Goal: Communication & Community: Share content

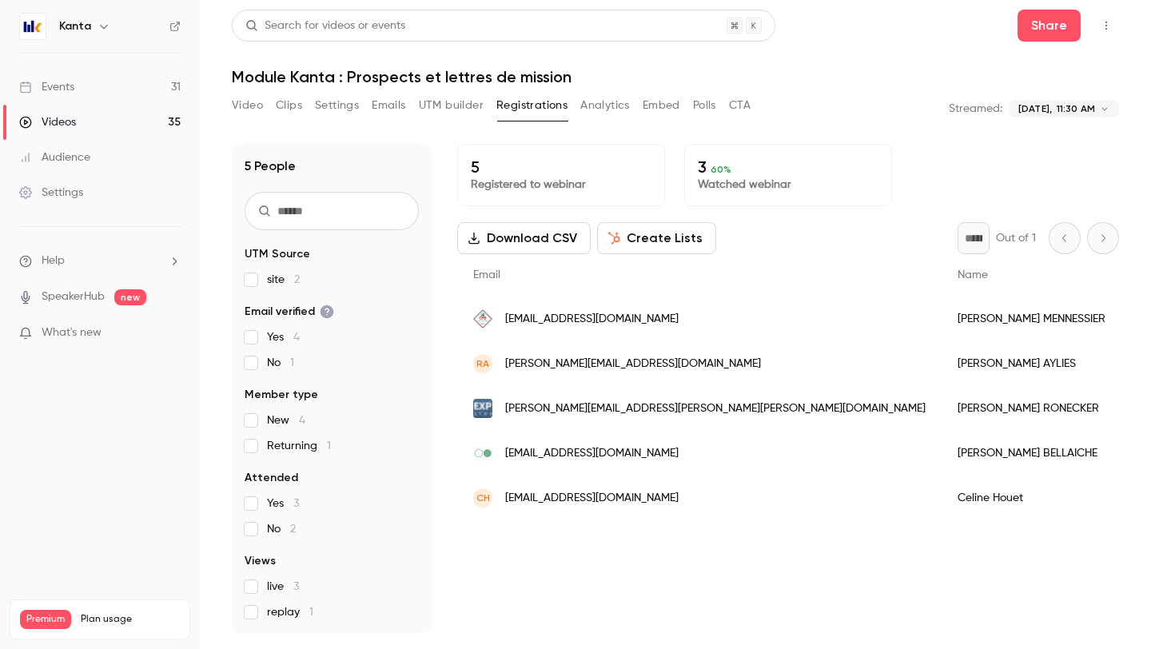
click at [98, 84] on link "Events 31" at bounding box center [100, 87] width 200 height 35
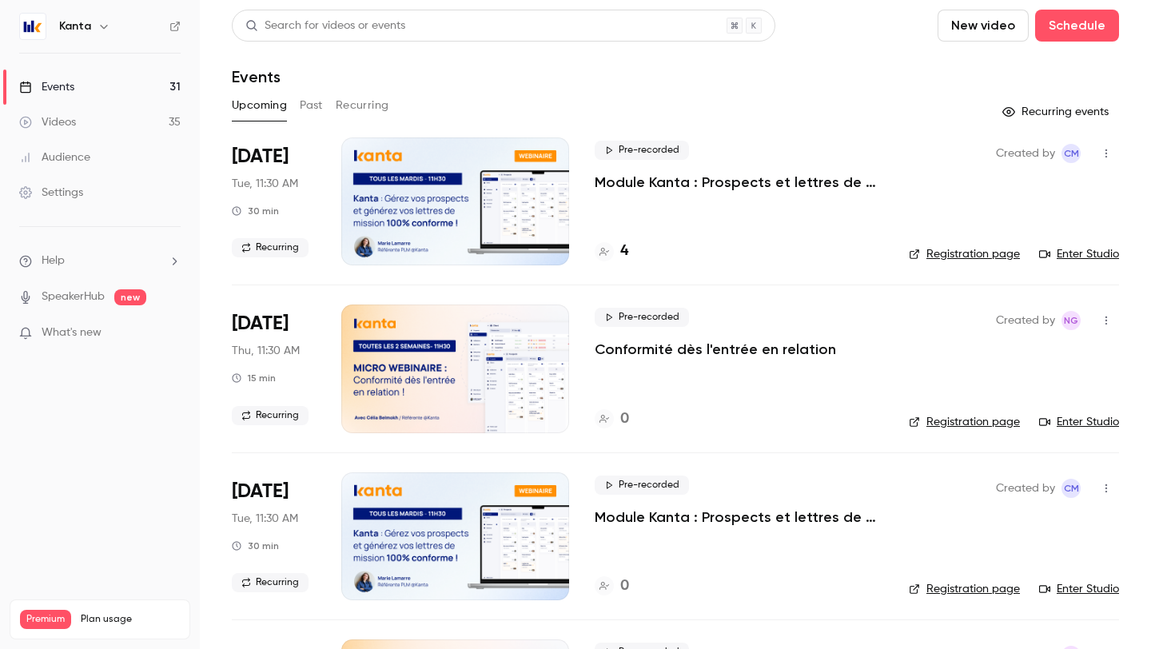
click at [83, 25] on h6 "Kanta" at bounding box center [75, 26] width 32 height 16
click at [100, 44] on nav "Kanta Events 31 Videos 35 Audience Settings Help SpeakerHub new What's new Prem…" at bounding box center [100, 324] width 200 height 649
click at [100, 26] on icon "button" at bounding box center [103, 27] width 7 height 4
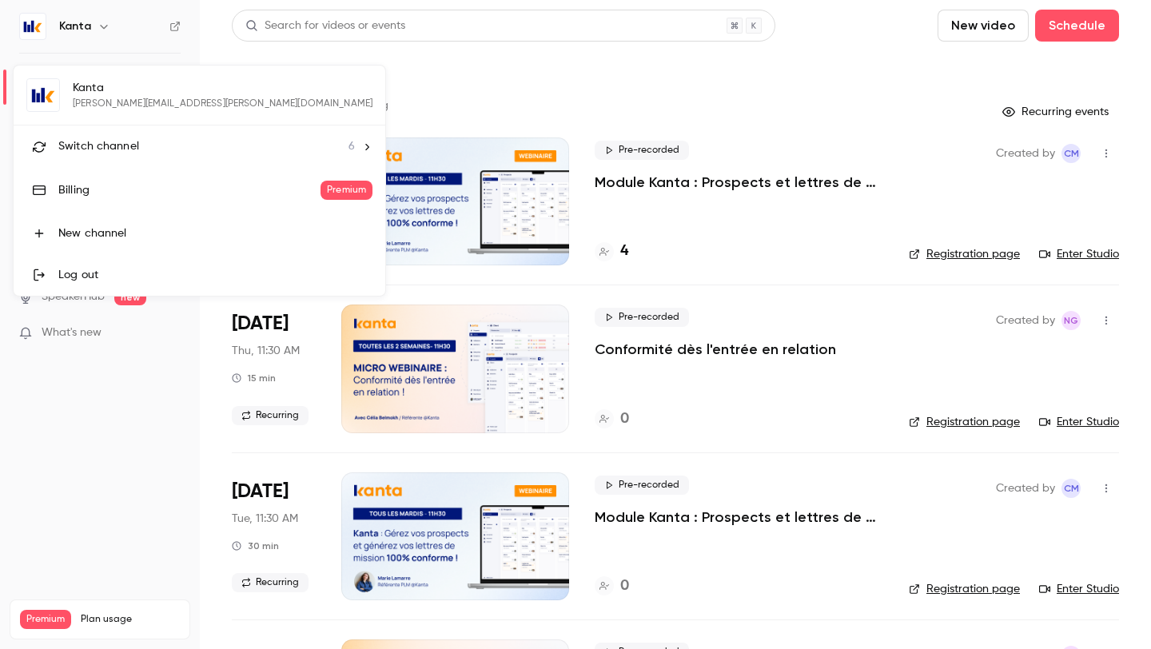
click at [90, 165] on li "Switch channel 6" at bounding box center [200, 147] width 372 height 42
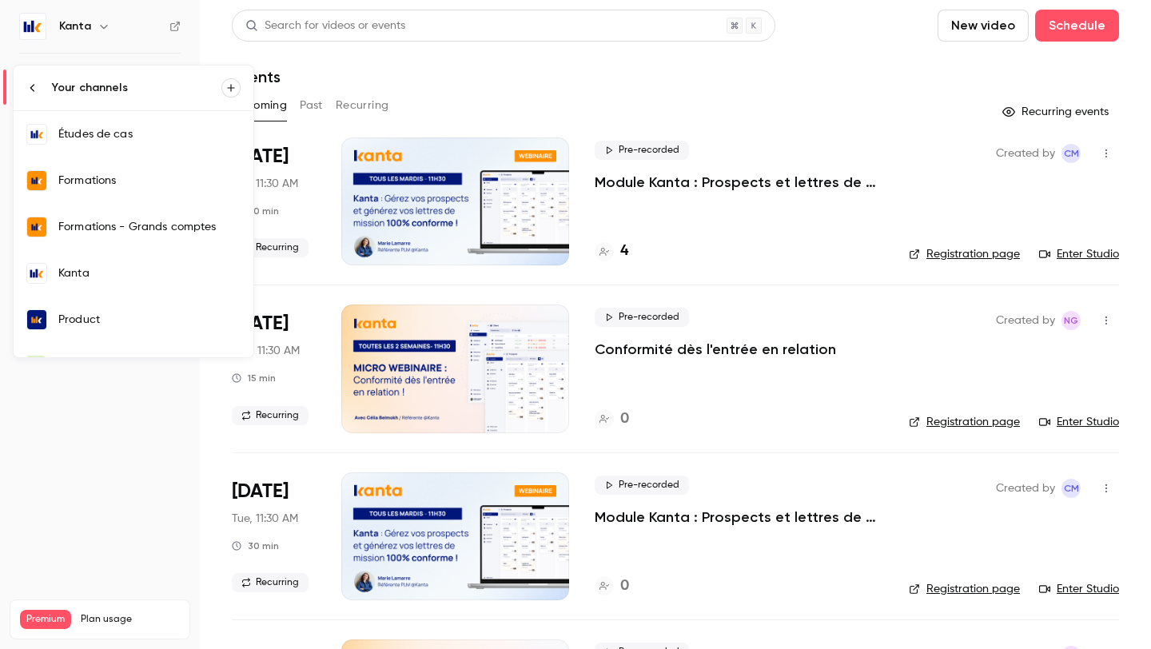
click at [94, 191] on link "Formations" at bounding box center [134, 181] width 240 height 46
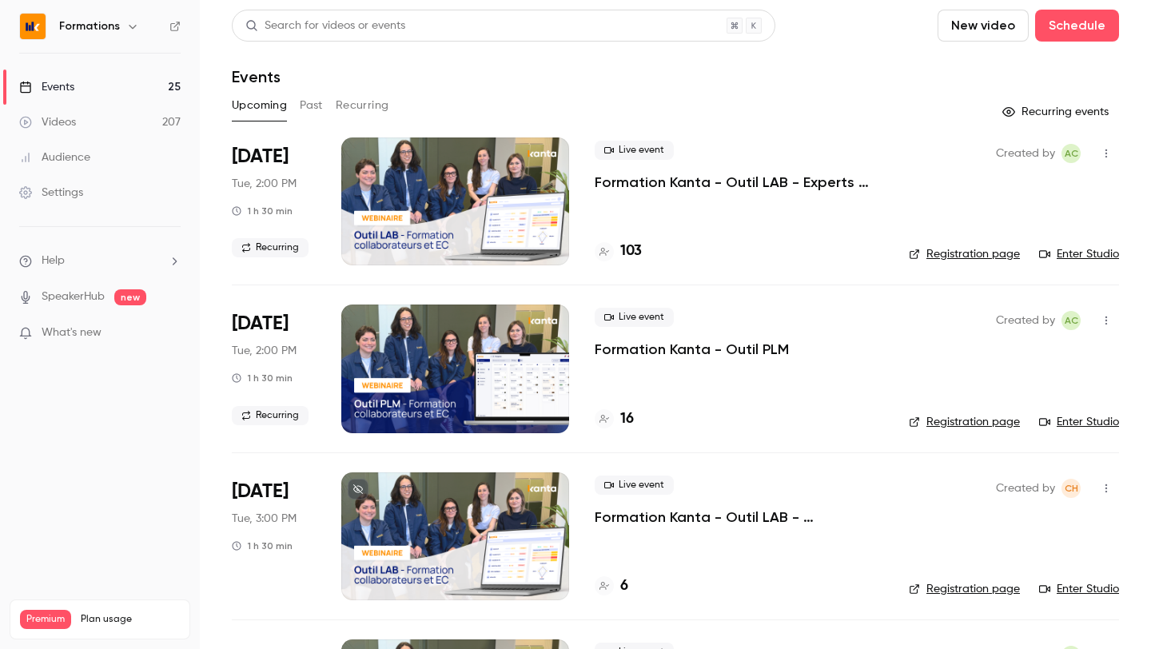
click at [309, 110] on button "Past" at bounding box center [311, 106] width 23 height 26
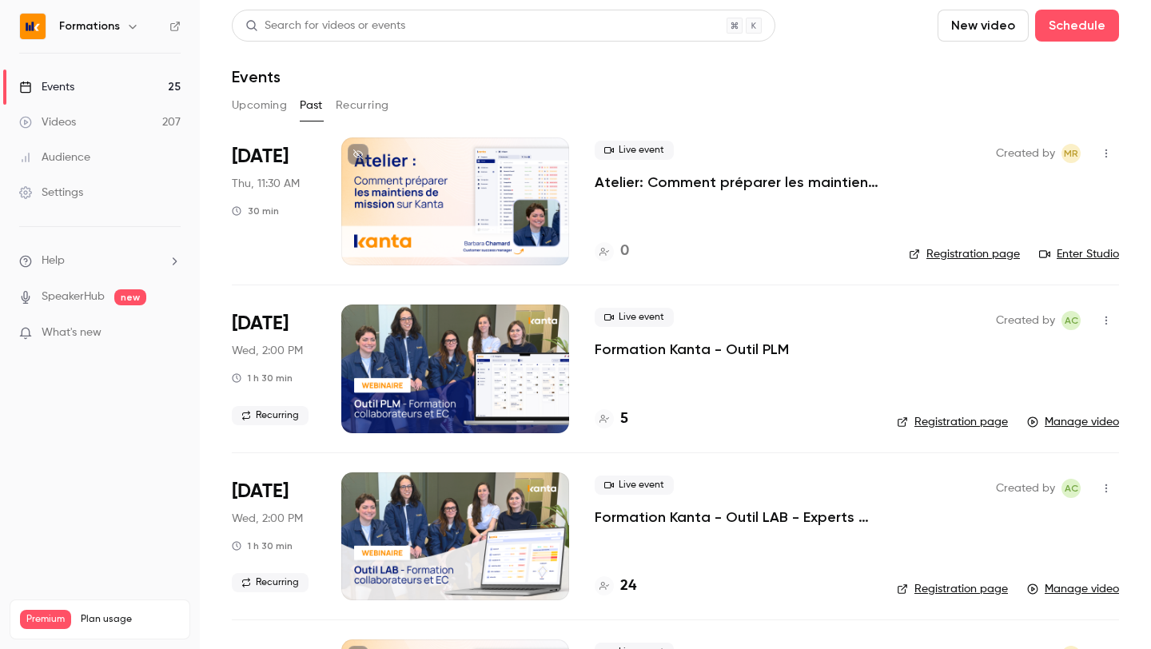
click at [344, 110] on button "Recurring" at bounding box center [363, 106] width 54 height 26
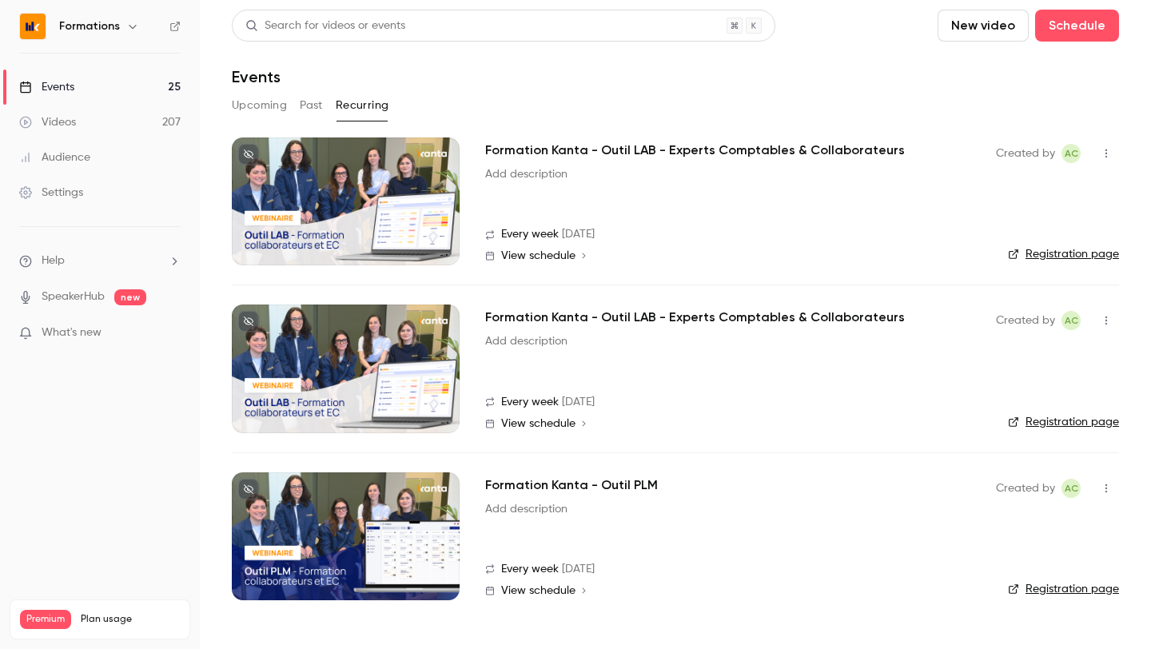
click at [1100, 315] on icon "button" at bounding box center [1106, 320] width 13 height 11
click at [1007, 353] on li "Share" at bounding box center [1032, 362] width 173 height 42
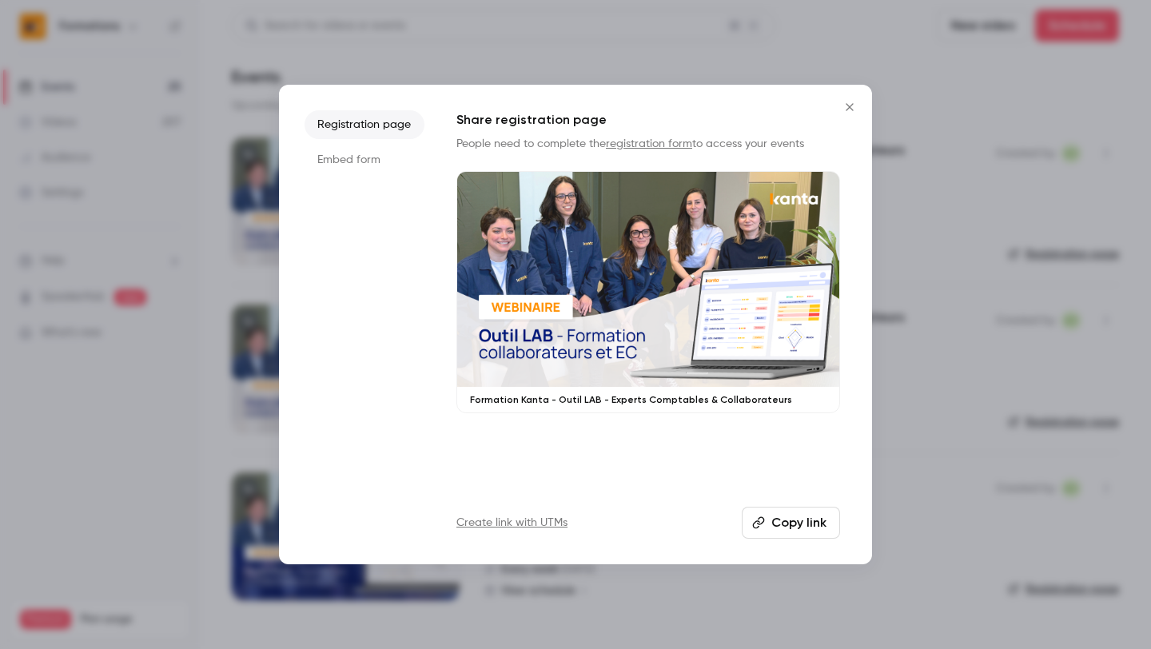
click at [771, 530] on button "Copy link" at bounding box center [791, 523] width 98 height 32
click at [843, 113] on icon "Close" at bounding box center [849, 107] width 19 height 13
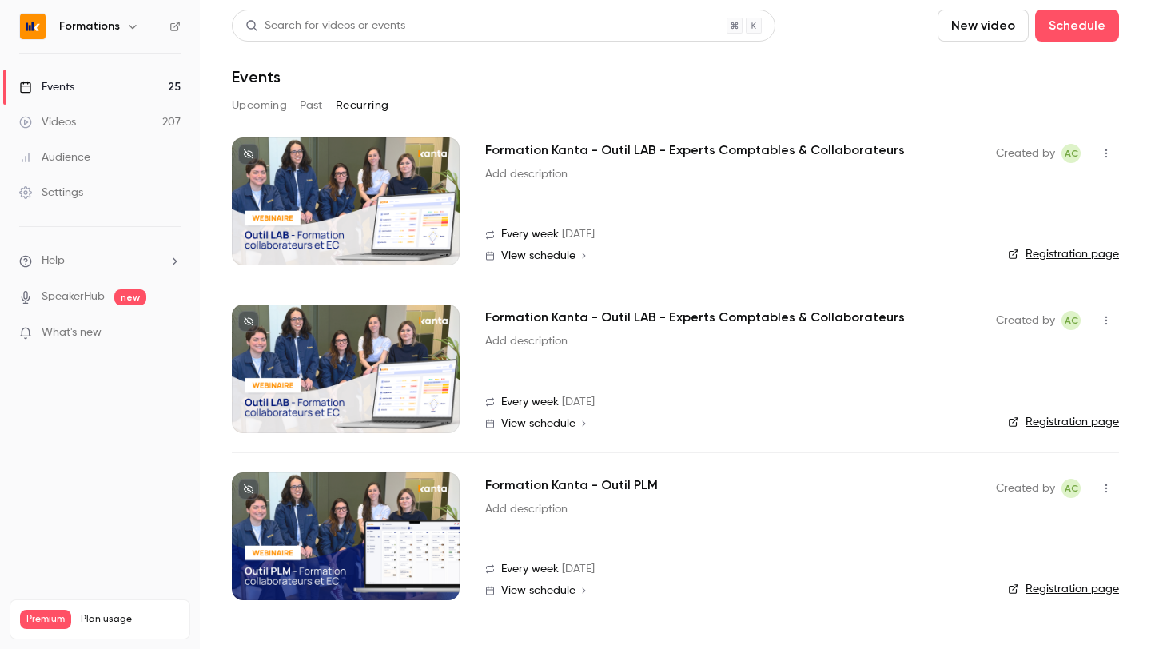
click at [1104, 152] on icon "button" at bounding box center [1106, 153] width 13 height 11
click at [1020, 196] on div "Share" at bounding box center [1045, 194] width 122 height 16
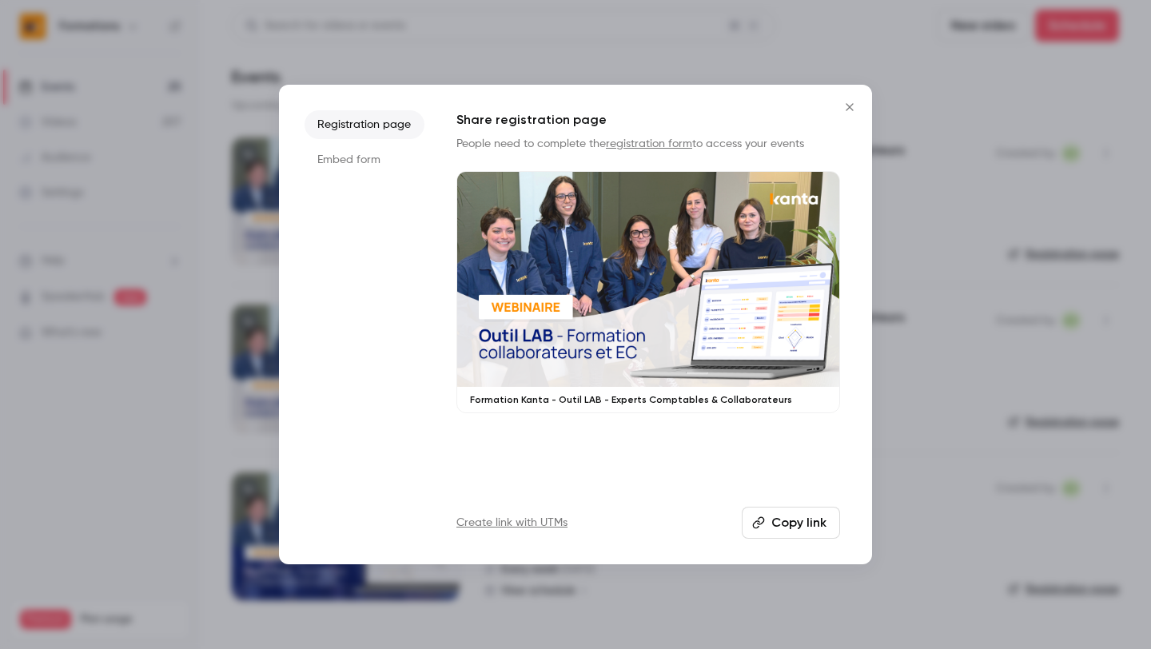
click at [814, 527] on button "Copy link" at bounding box center [791, 523] width 98 height 32
